Goal: Task Accomplishment & Management: Manage account settings

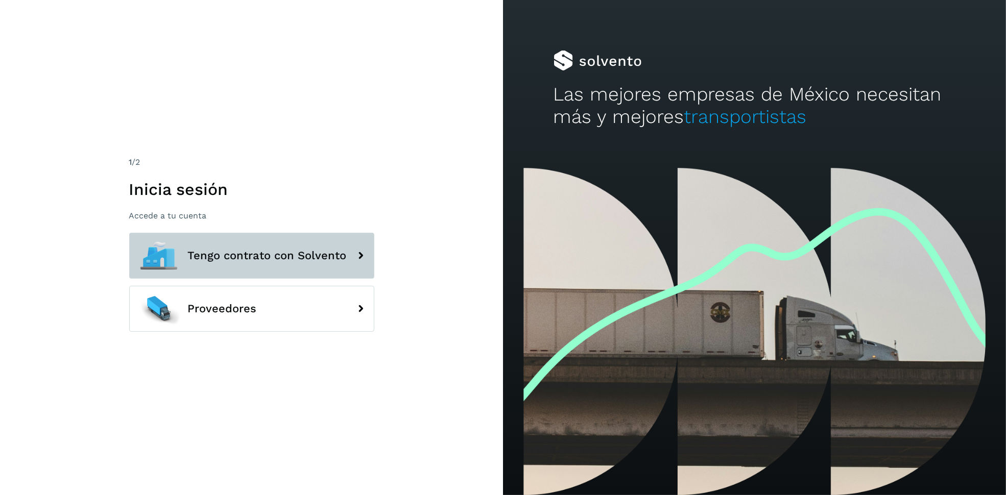
click at [303, 255] on span "Tengo contrato con Solvento" at bounding box center [267, 256] width 159 height 12
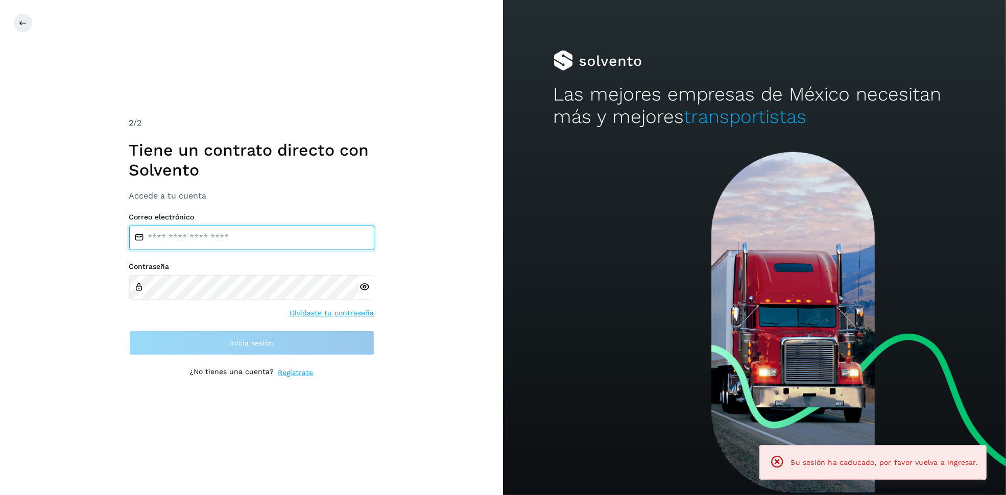
type input "**********"
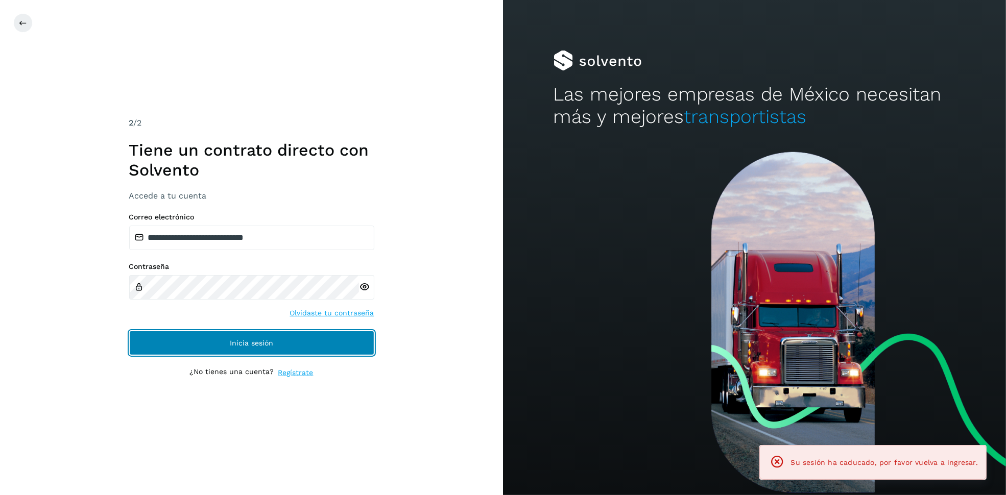
click at [313, 342] on button "Inicia sesión" at bounding box center [251, 343] width 245 height 25
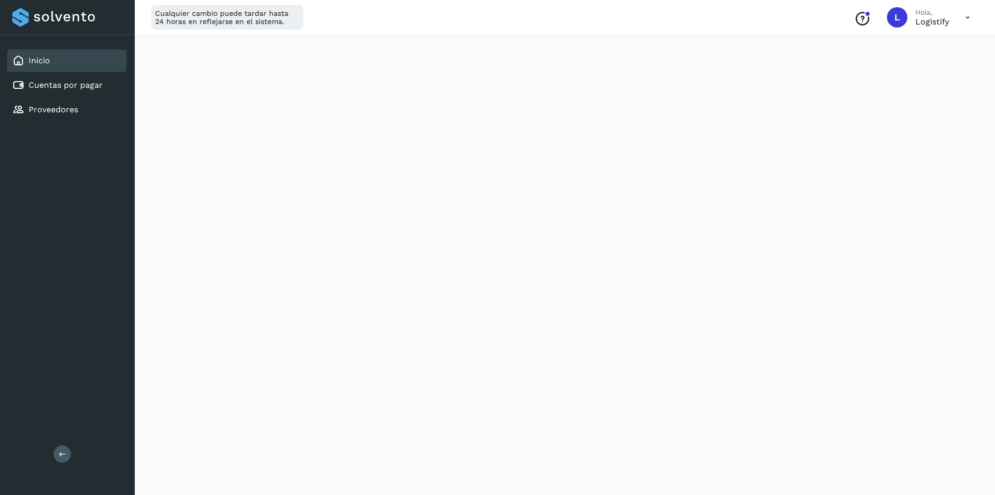
scroll to position [492, 0]
